Goal: Check status: Check status

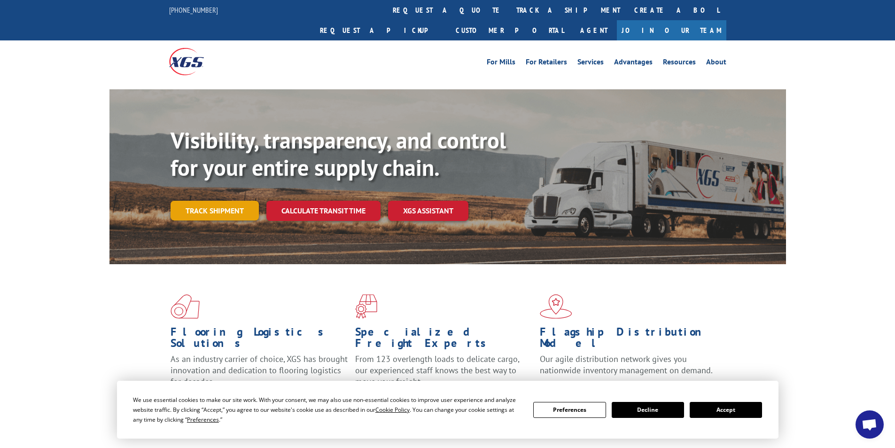
click at [186, 201] on link "Track shipment" at bounding box center [214, 211] width 88 height 20
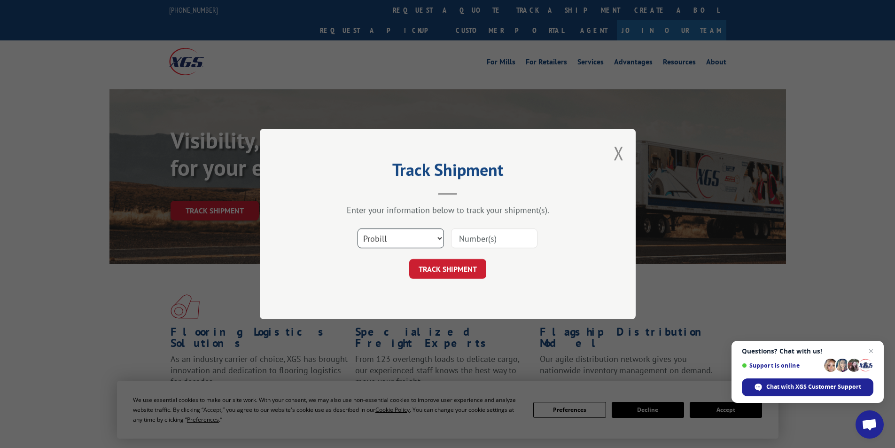
click at [390, 248] on select "Select category... Probill BOL PO" at bounding box center [400, 238] width 86 height 20
select select "bol"
click at [357, 228] on select "Select category... Probill BOL PO" at bounding box center [400, 238] width 86 height 20
click at [493, 240] on input at bounding box center [494, 238] width 86 height 20
paste input "6011115"
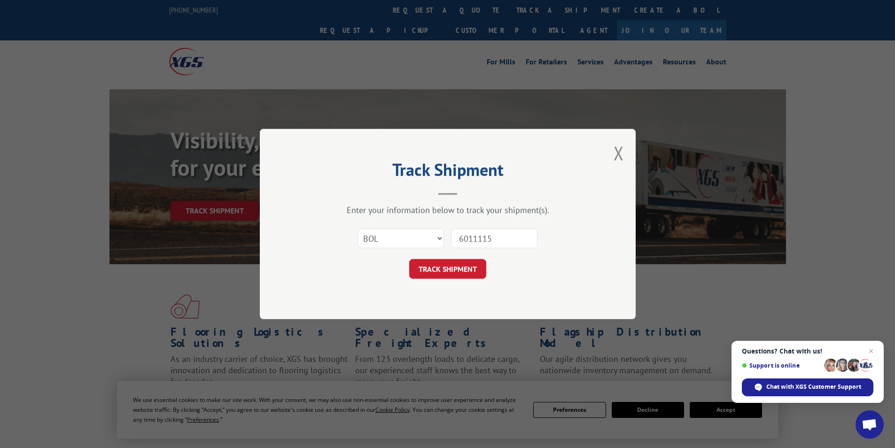
type input "6011115"
click at [475, 256] on form "Select category... Probill BOL PO 6011115 TRACK SHIPMENT" at bounding box center [448, 251] width 282 height 56
click at [474, 272] on button "TRACK SHIPMENT" at bounding box center [447, 269] width 77 height 20
